Goal: Check status: Check status

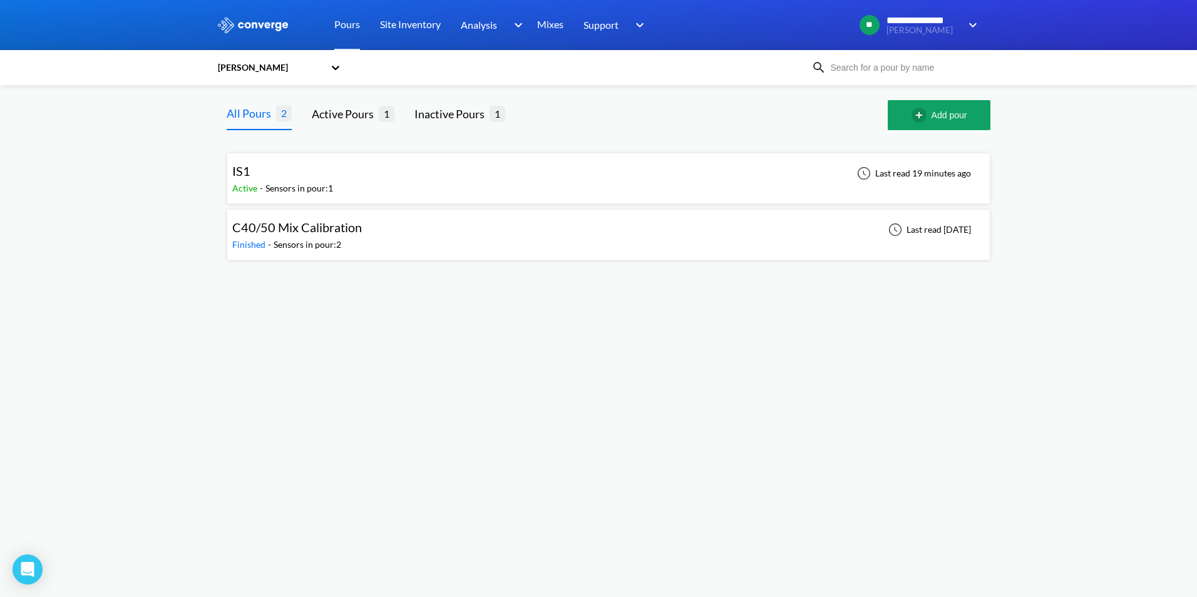
click at [320, 190] on div "Sensors in pour: 1" at bounding box center [299, 188] width 68 height 14
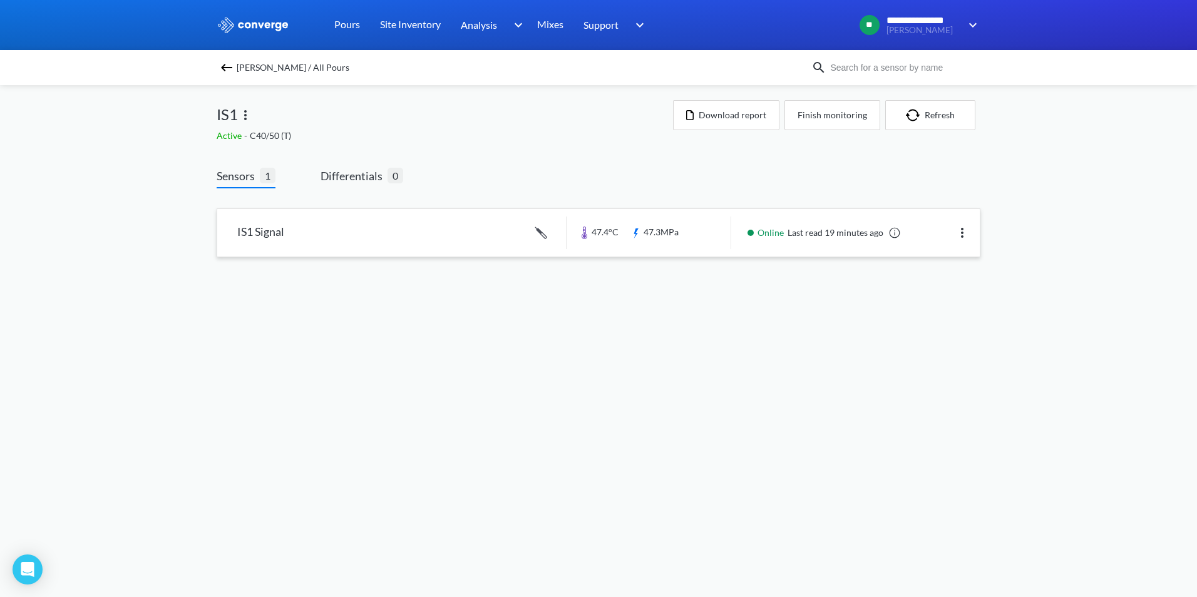
click at [453, 244] on link at bounding box center [598, 233] width 762 height 48
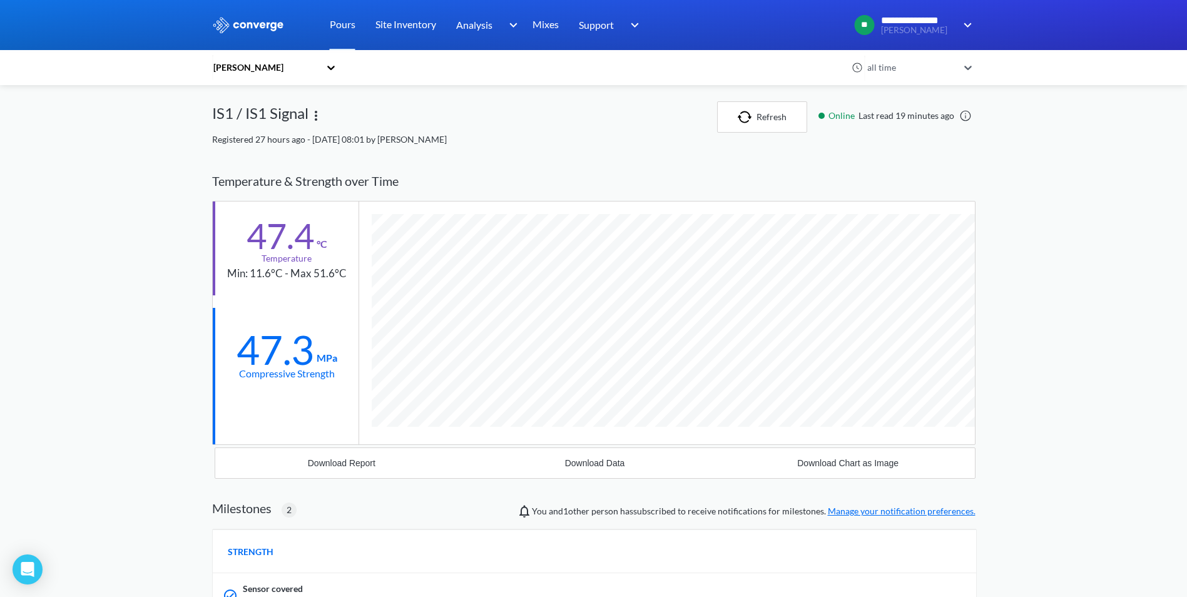
scroll to position [846, 763]
click at [335, 66] on icon at bounding box center [331, 67] width 13 height 13
click at [244, 146] on div "[PERSON_NAME]" at bounding box center [274, 149] width 125 height 24
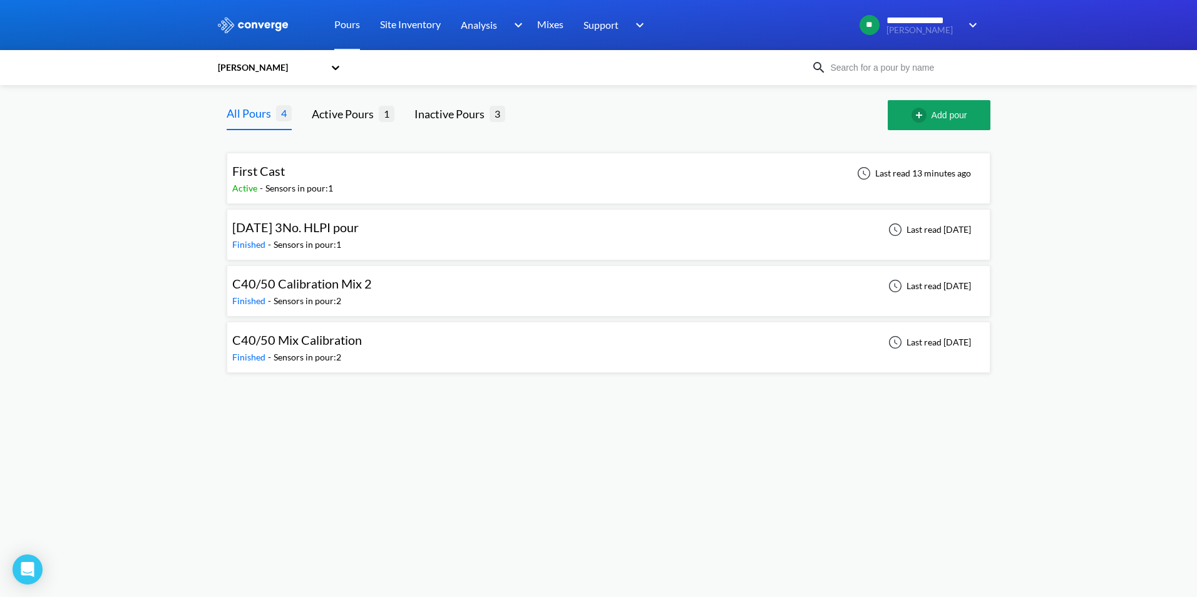
click at [359, 235] on div "[DATE] 3No. HLPI pour" at bounding box center [295, 227] width 126 height 19
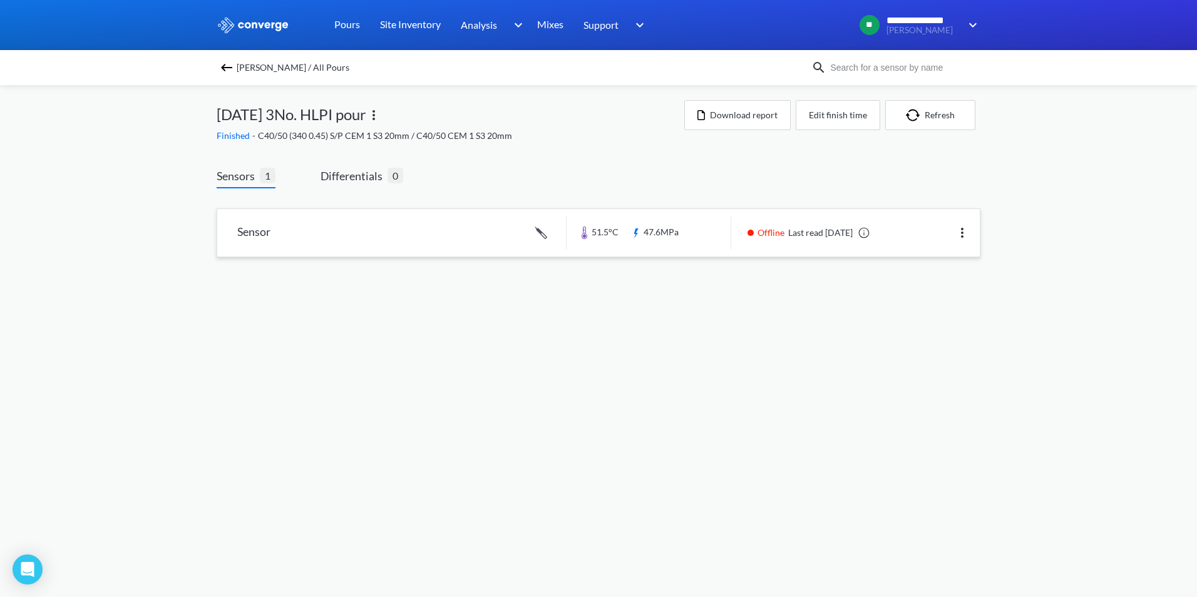
click at [504, 233] on link at bounding box center [598, 233] width 762 height 48
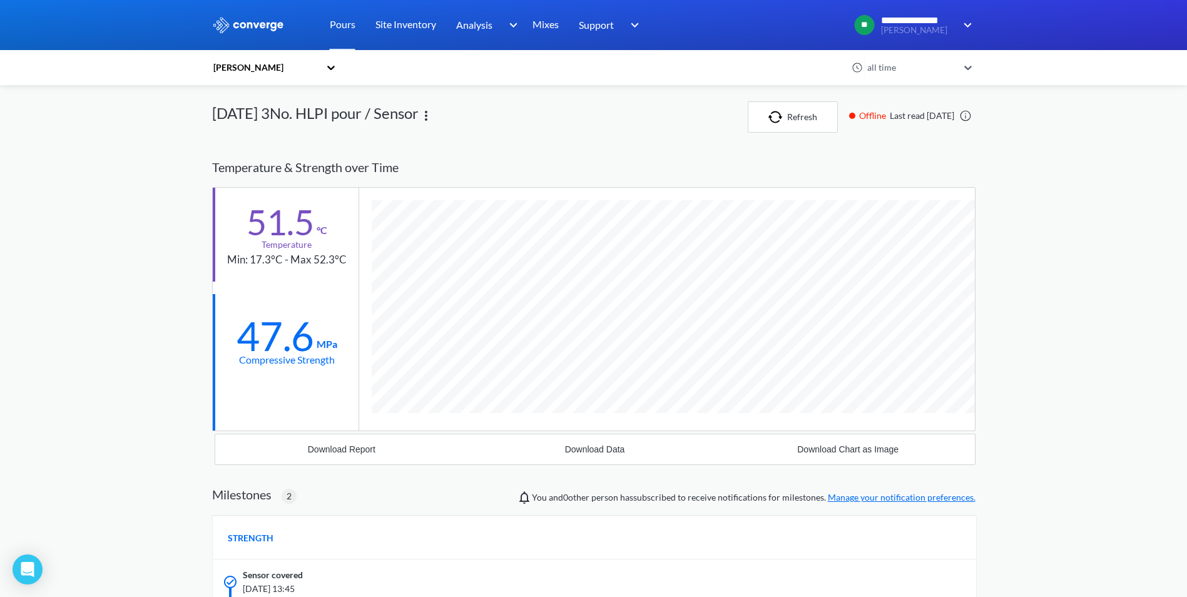
scroll to position [878, 763]
click at [315, 68] on div "[PERSON_NAME]" at bounding box center [266, 68] width 108 height 14
click at [238, 133] on div "[PERSON_NAME]" at bounding box center [274, 125] width 125 height 24
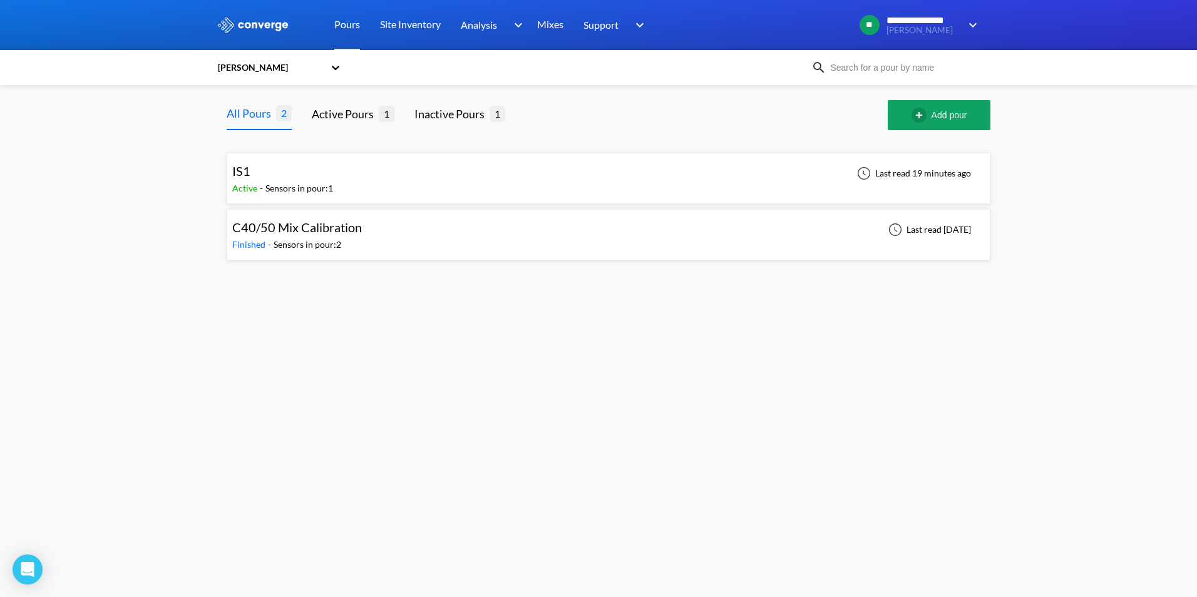
click at [294, 178] on div "IS1" at bounding box center [282, 170] width 101 height 19
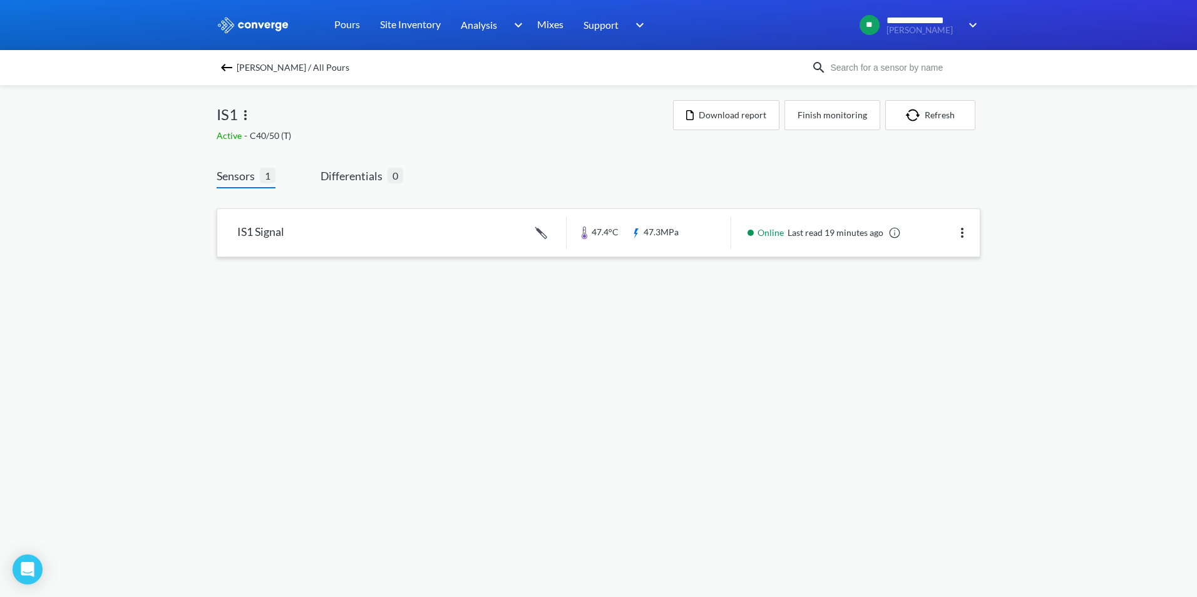
click at [585, 228] on link at bounding box center [598, 233] width 762 height 48
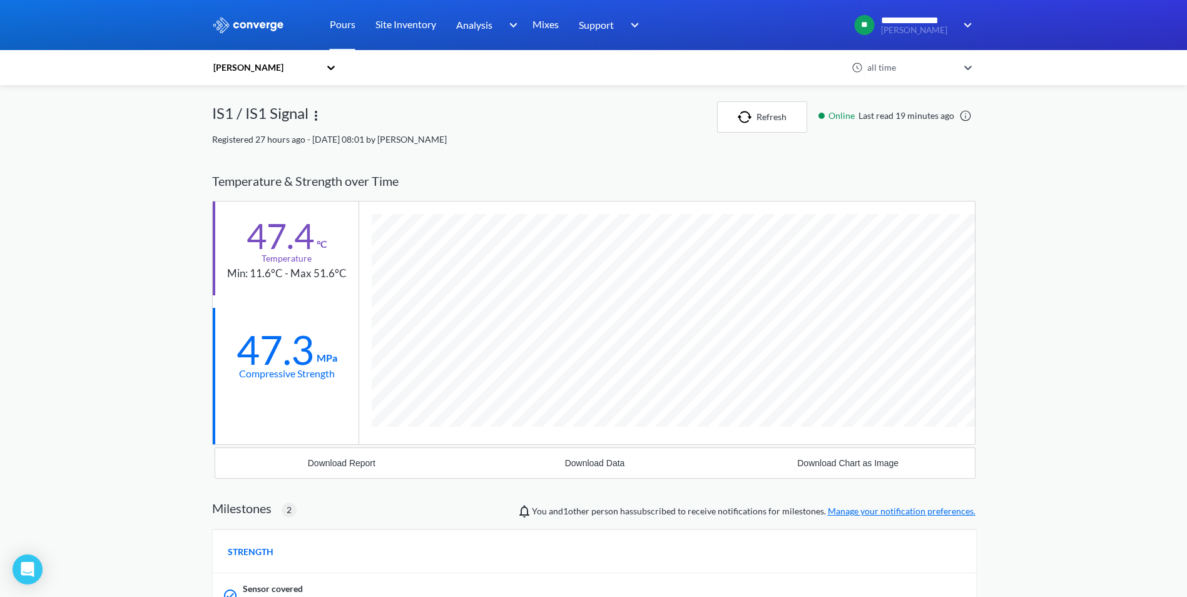
click at [336, 73] on icon at bounding box center [331, 67] width 13 height 13
click at [265, 116] on div "[PERSON_NAME]" at bounding box center [274, 125] width 125 height 24
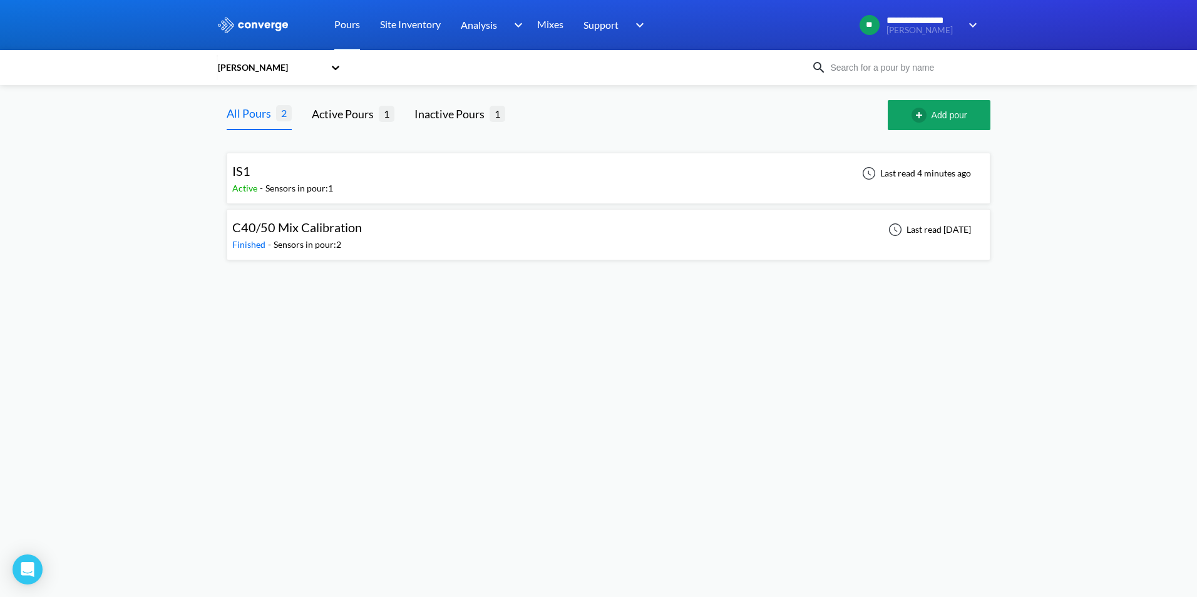
click at [355, 253] on div "C40/50 Mix Calibration Finished - Sensors in pour: 2 Last read [DATE]" at bounding box center [608, 235] width 752 height 40
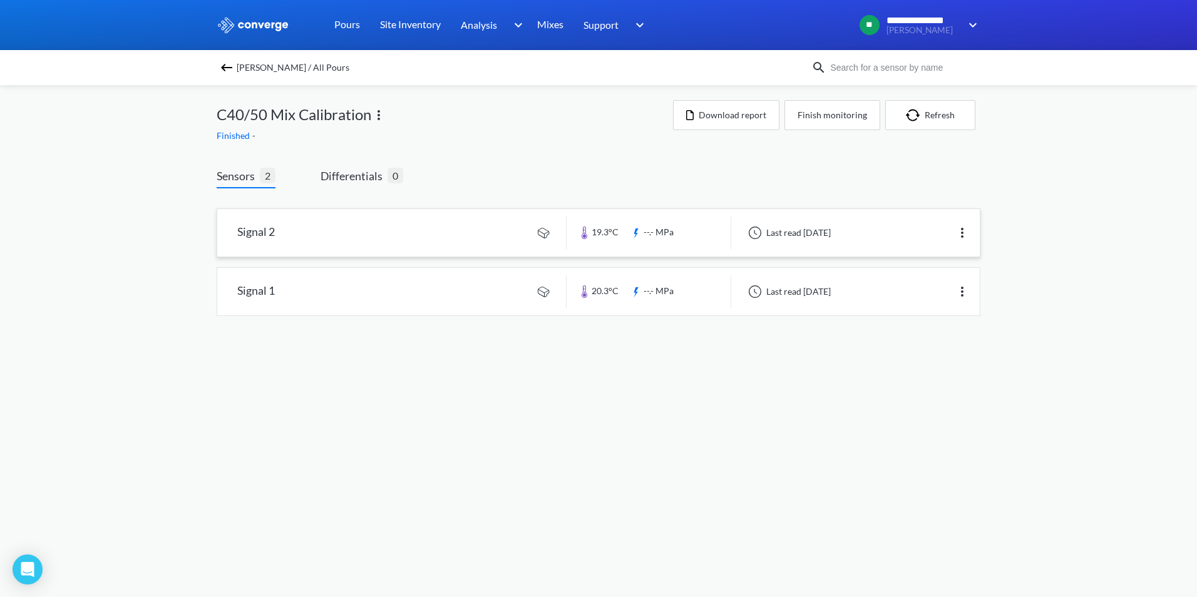
click at [491, 232] on link at bounding box center [598, 233] width 762 height 48
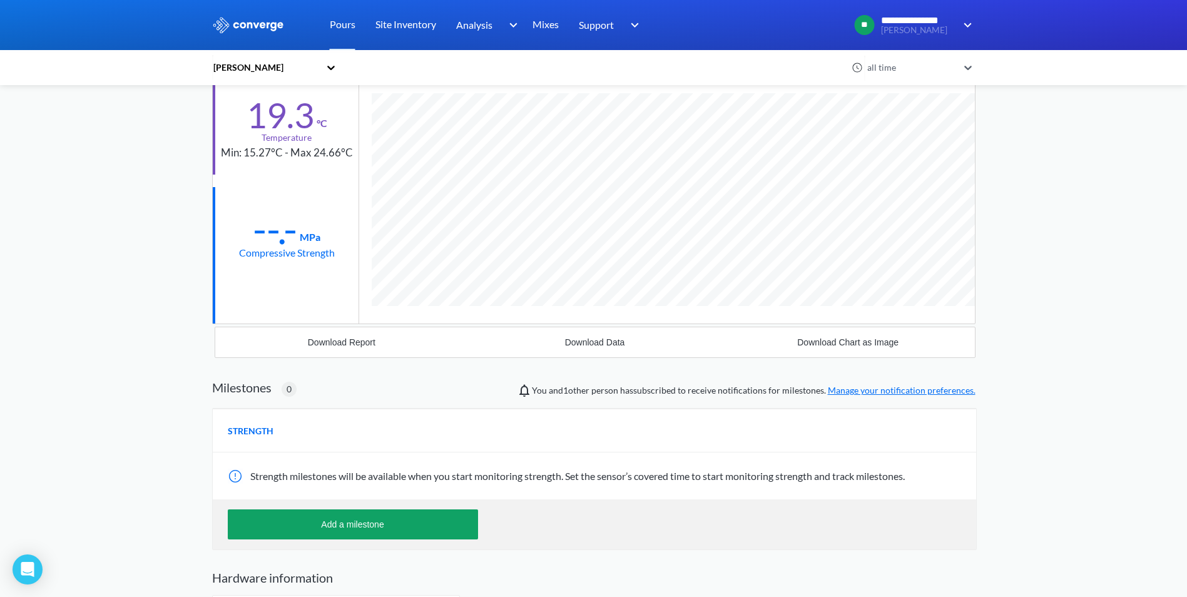
scroll to position [125, 0]
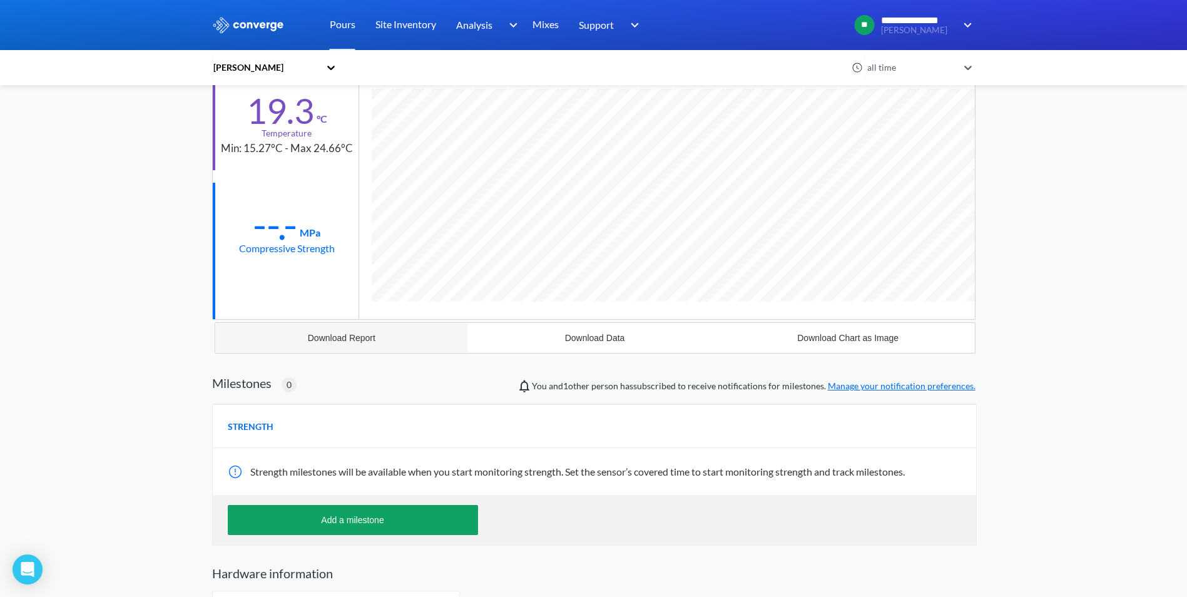
click at [379, 337] on button "Download Report" at bounding box center [341, 338] width 253 height 30
